Goal: Information Seeking & Learning: Learn about a topic

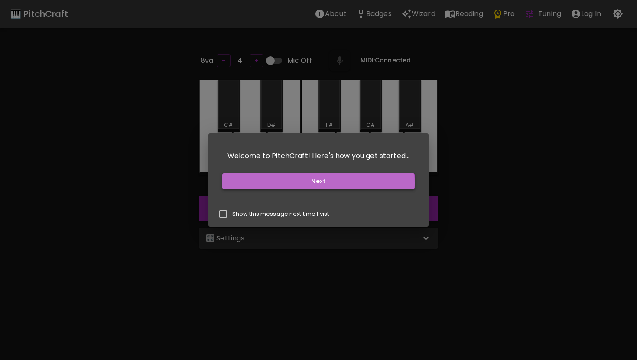
click at [271, 183] on button "Next" at bounding box center [318, 181] width 193 height 16
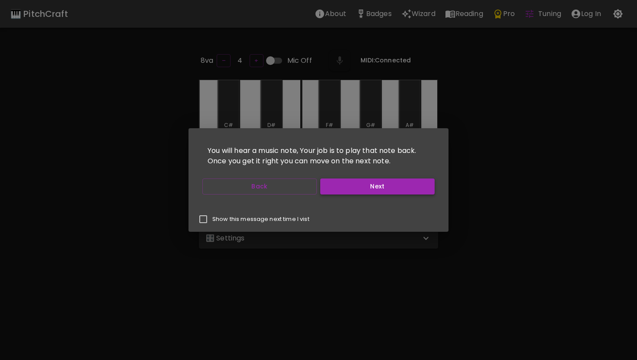
click at [333, 190] on button "Next" at bounding box center [377, 187] width 114 height 16
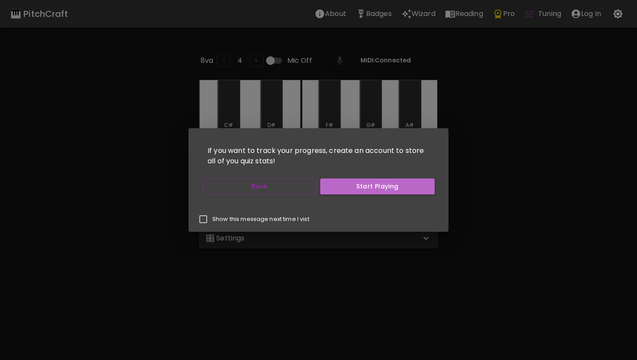
click at [333, 190] on button "Start Playing" at bounding box center [377, 187] width 114 height 16
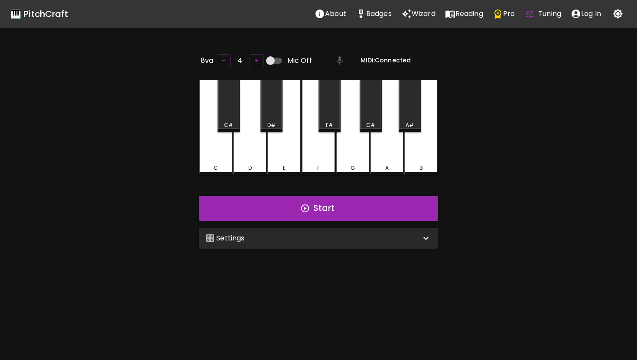
click at [334, 235] on div "🎛️ Settings" at bounding box center [313, 238] width 215 height 10
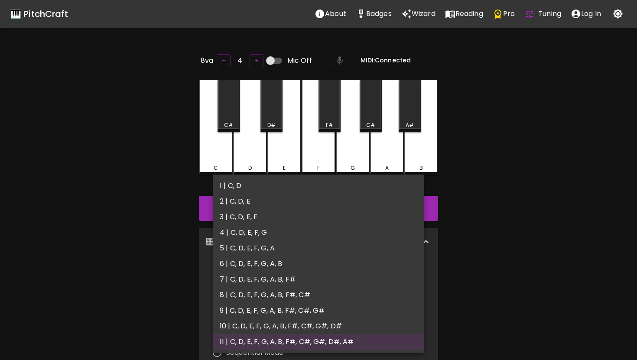
click at [288, 271] on body "🎹 PitchCraft About Badges Wizard Reading Pro Tuning Log In 8va – 4 + Mic Off MI…" at bounding box center [318, 287] width 637 height 575
click at [279, 221] on li "3 | C, D, E, F" at bounding box center [319, 217] width 212 height 16
type input "5"
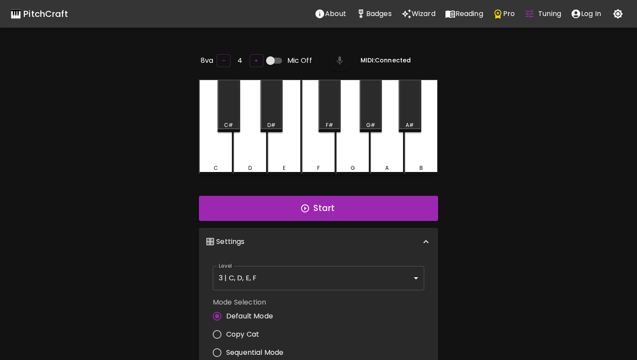
click at [244, 331] on span "Copy Cat" at bounding box center [242, 335] width 33 height 10
click at [226, 331] on input "Copy Cat" at bounding box center [217, 335] width 18 height 18
radio input "true"
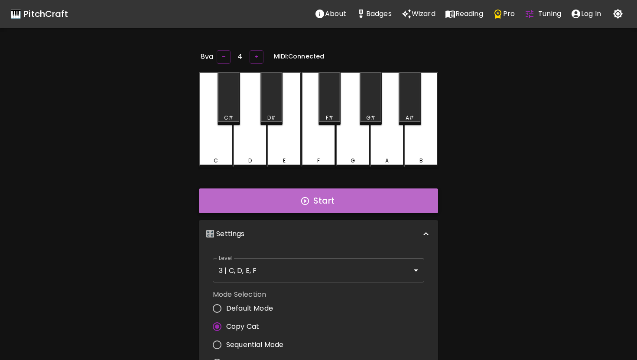
click at [317, 201] on button "Start" at bounding box center [318, 201] width 239 height 25
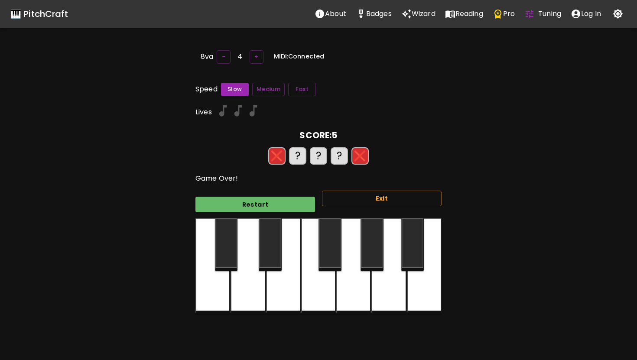
click at [317, 201] on div "Exit" at bounding box center [378, 201] width 127 height 35
click at [302, 201] on button "Restart" at bounding box center [256, 205] width 120 height 16
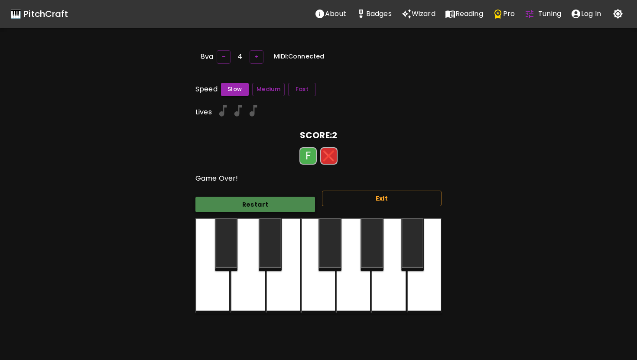
click at [302, 201] on button "Restart" at bounding box center [256, 205] width 120 height 16
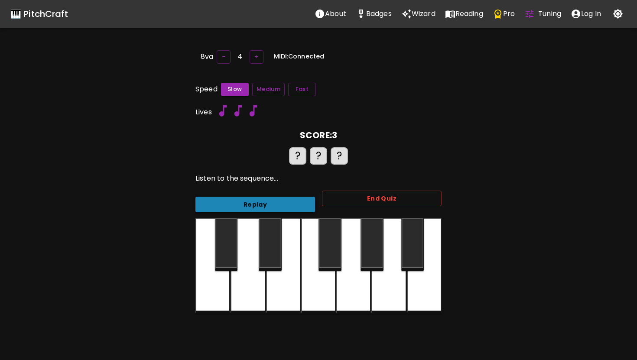
click at [302, 201] on button "Replay" at bounding box center [256, 205] width 120 height 16
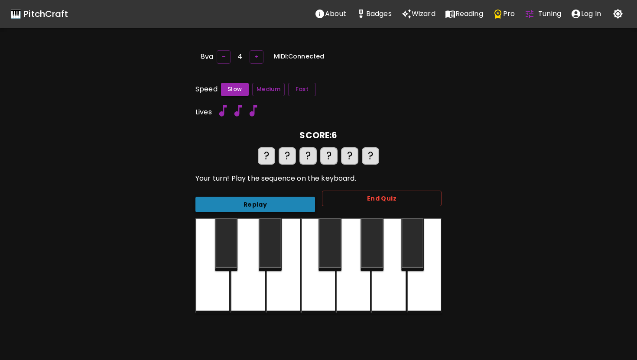
click at [302, 201] on button "Replay" at bounding box center [256, 205] width 120 height 16
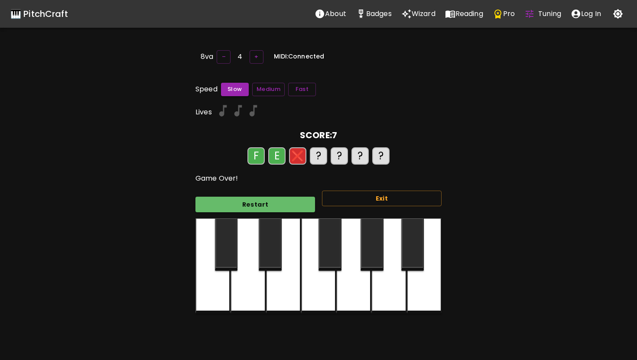
drag, startPoint x: 302, startPoint y: 200, endPoint x: 307, endPoint y: 210, distance: 10.9
click at [302, 203] on button "Restart" at bounding box center [256, 205] width 120 height 16
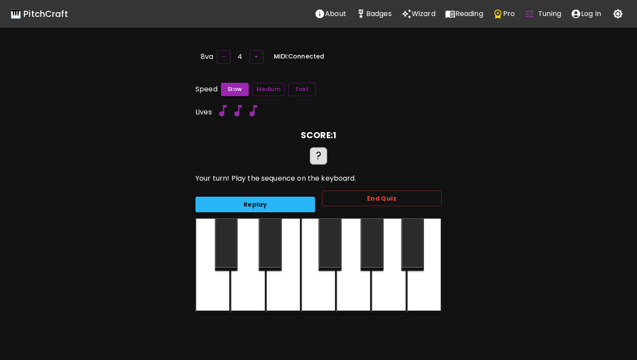
click at [307, 209] on div "Replay End Quiz" at bounding box center [315, 201] width 253 height 35
click at [304, 190] on div "Replay" at bounding box center [252, 201] width 127 height 23
click at [297, 200] on button "Replay" at bounding box center [256, 205] width 120 height 16
click at [355, 197] on button "End Quiz" at bounding box center [382, 199] width 120 height 16
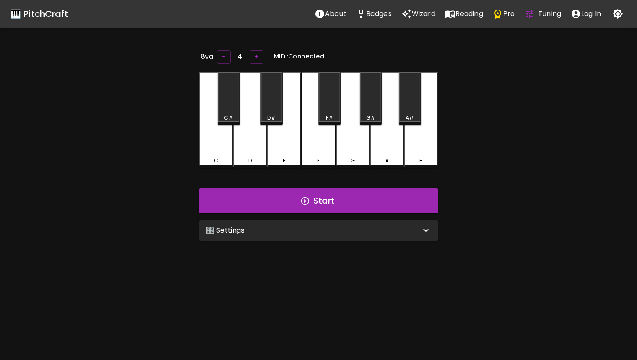
click at [301, 225] on div "🎛️ Settings" at bounding box center [313, 230] width 215 height 10
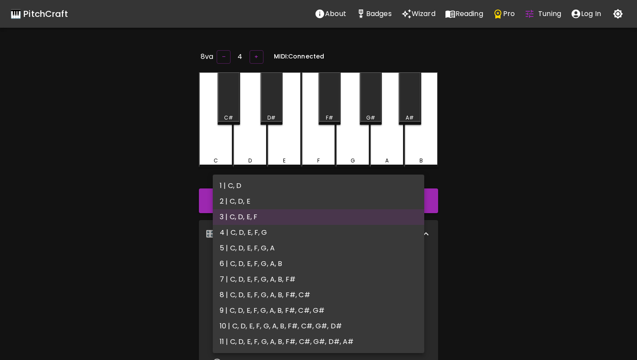
click at [253, 267] on body "🎹 PitchCraft About Badges Wizard Reading Pro Tuning Log In 8va – 4 + MIDI: Conn…" at bounding box center [318, 283] width 637 height 567
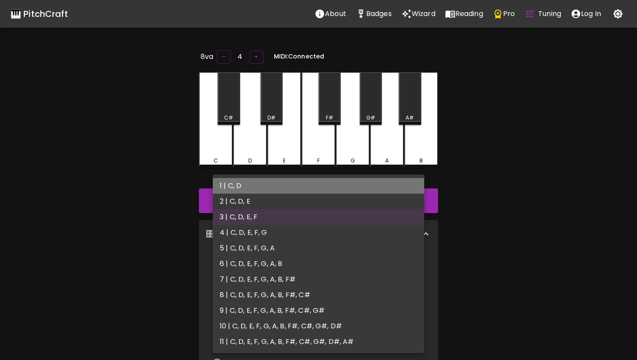
click at [229, 186] on li "1 | C, D" at bounding box center [319, 186] width 212 height 16
type input "1"
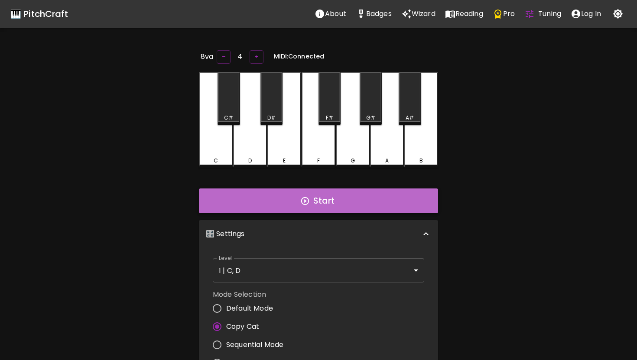
click at [239, 203] on button "Start" at bounding box center [318, 201] width 239 height 25
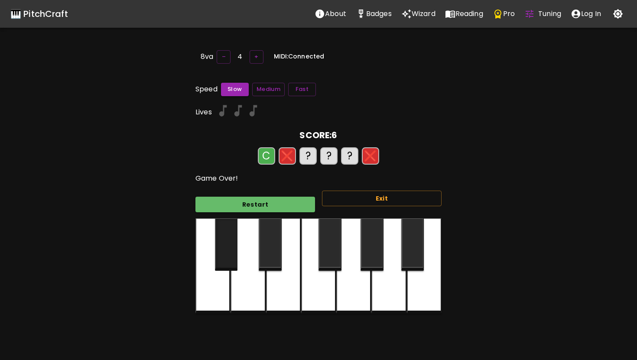
click at [229, 246] on div at bounding box center [226, 245] width 23 height 52
click at [233, 202] on button "Restart" at bounding box center [256, 205] width 120 height 16
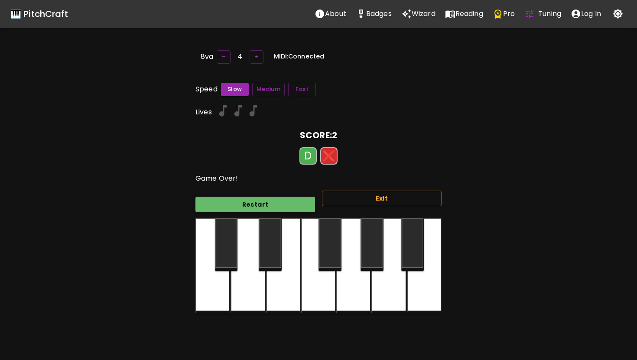
click at [233, 202] on button "Restart" at bounding box center [256, 205] width 120 height 16
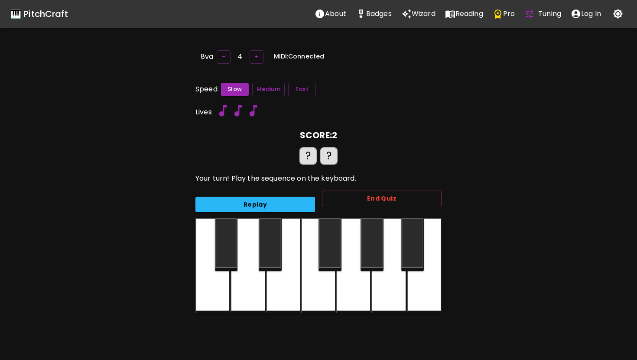
click at [272, 190] on div "Replay" at bounding box center [252, 201] width 127 height 23
click at [272, 199] on button "Replay" at bounding box center [256, 205] width 120 height 16
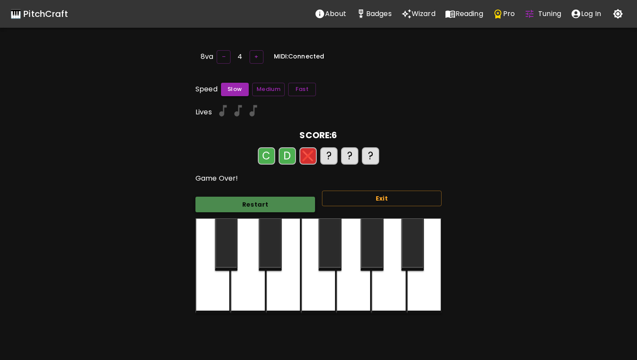
click at [272, 199] on button "Restart" at bounding box center [256, 205] width 120 height 16
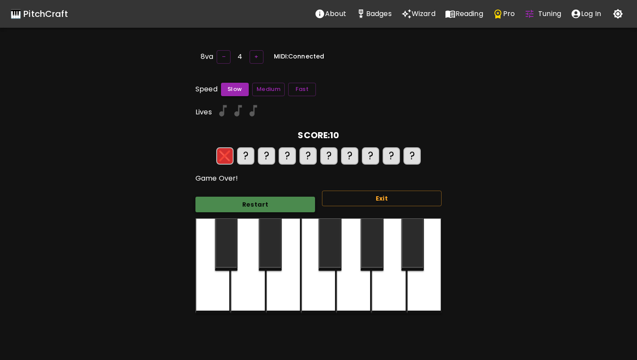
click at [284, 203] on button "Restart" at bounding box center [256, 205] width 120 height 16
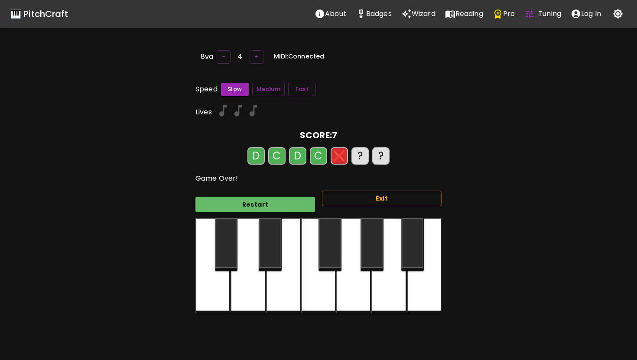
click at [276, 203] on button "Restart" at bounding box center [256, 205] width 120 height 16
